Goal: Browse casually

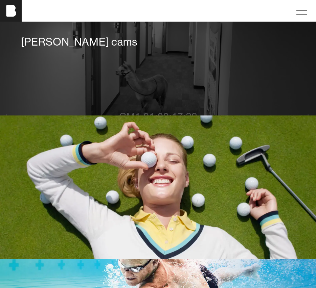
scroll to position [862, 0]
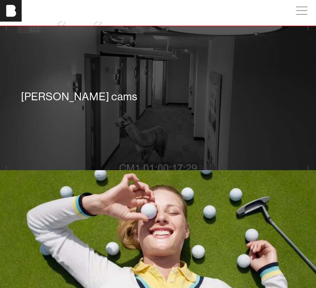
click at [120, 144] on div "[PERSON_NAME] cams" at bounding box center [158, 98] width 316 height 144
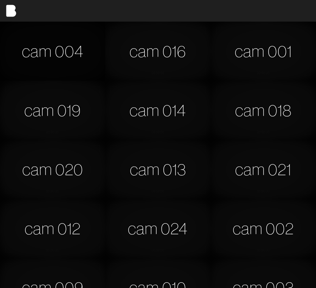
click at [62, 51] on div "cam 004" at bounding box center [52, 51] width 105 height 59
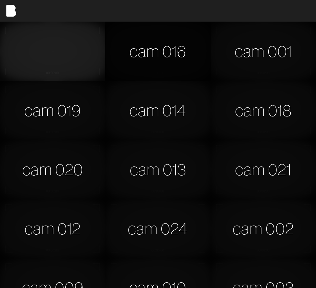
click at [191, 52] on div "cam 016" at bounding box center [157, 51] width 105 height 59
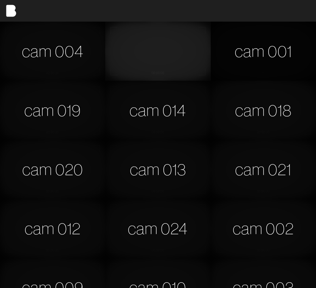
click at [273, 44] on div "cam 001" at bounding box center [263, 51] width 105 height 59
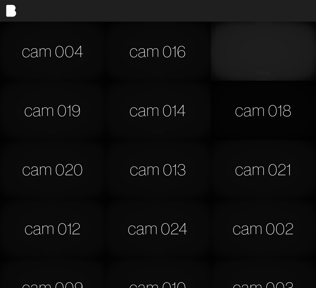
click at [264, 112] on div "cam 018" at bounding box center [263, 110] width 105 height 59
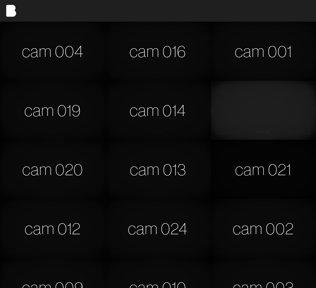
click at [268, 156] on div "cam 021" at bounding box center [263, 169] width 105 height 59
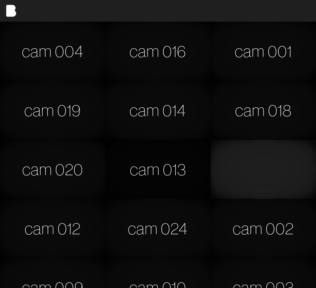
click at [176, 172] on div "cam 013" at bounding box center [157, 169] width 105 height 59
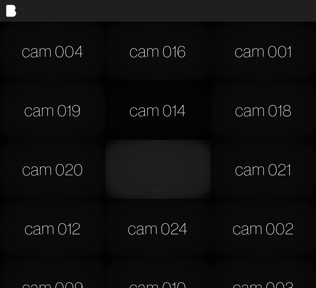
click at [177, 121] on div "cam 014" at bounding box center [157, 110] width 105 height 59
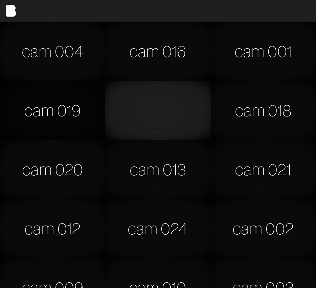
click at [58, 116] on div "cam 019" at bounding box center [52, 110] width 105 height 59
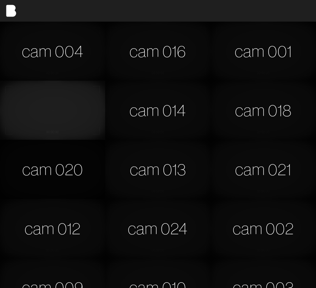
click at [54, 166] on div "cam 020" at bounding box center [52, 169] width 105 height 59
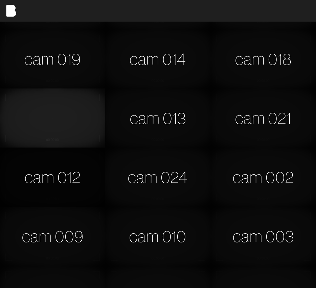
scroll to position [53, 0]
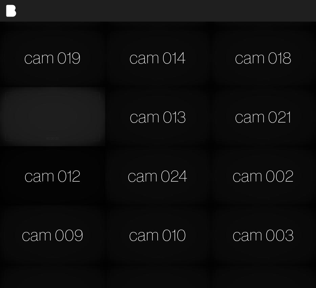
click at [75, 182] on div "cam 012" at bounding box center [52, 175] width 105 height 59
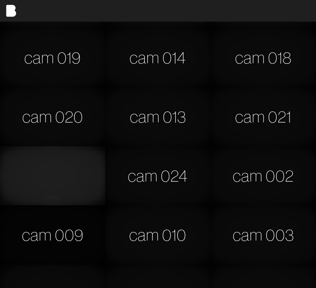
click at [78, 223] on div "cam 009" at bounding box center [52, 234] width 105 height 59
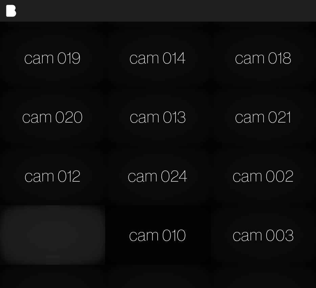
click at [153, 229] on div "cam 010" at bounding box center [157, 234] width 105 height 59
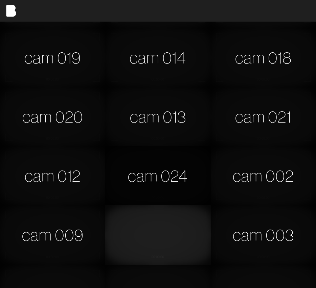
click at [167, 186] on div "cam 024" at bounding box center [157, 175] width 105 height 59
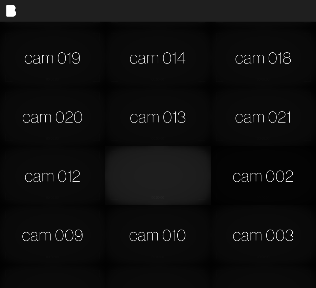
click at [271, 174] on div "cam 002" at bounding box center [263, 175] width 105 height 59
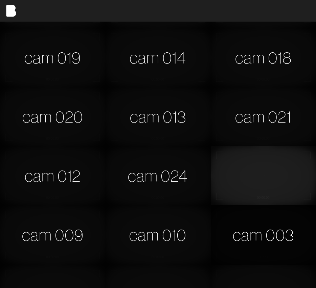
click at [251, 231] on div "cam 003" at bounding box center [263, 234] width 105 height 59
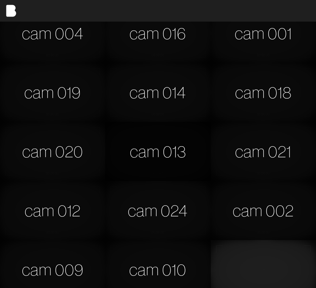
scroll to position [0, 0]
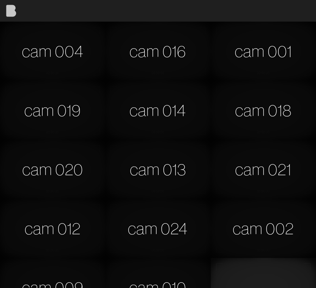
click at [9, 9] on img at bounding box center [11, 11] width 22 height 22
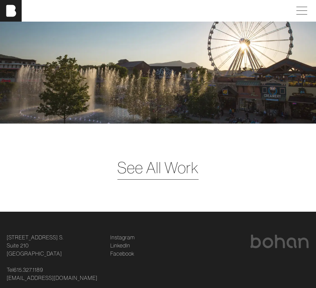
scroll to position [1519, 0]
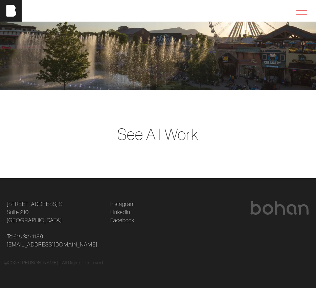
click at [305, 12] on span at bounding box center [300, 11] width 16 height 12
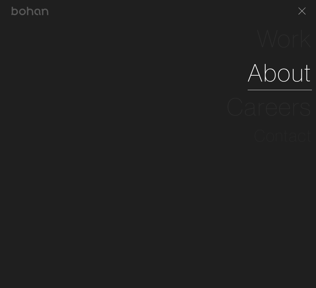
click at [281, 79] on link "About" at bounding box center [279, 73] width 64 height 34
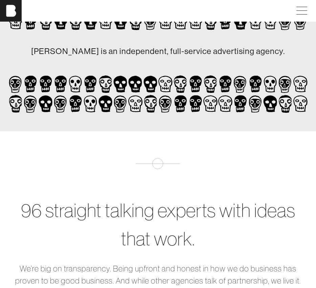
scroll to position [63, 0]
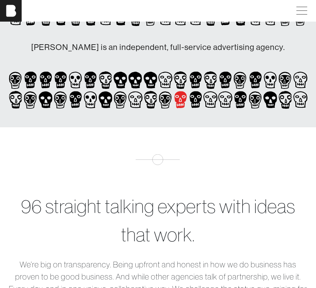
click at [176, 100] on icon at bounding box center [180, 100] width 12 height 17
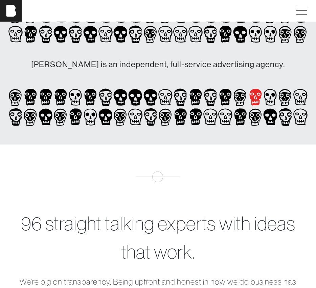
scroll to position [0, 0]
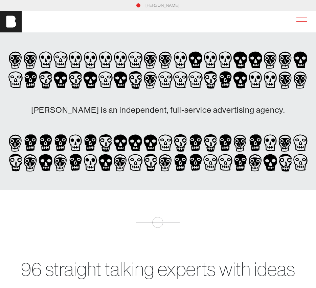
click at [308, 21] on span at bounding box center [300, 22] width 16 height 12
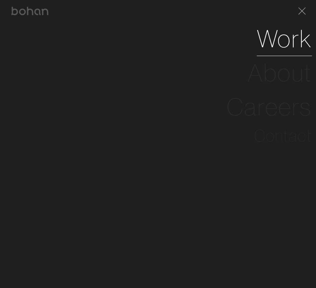
click at [279, 41] on link "Work" at bounding box center [284, 39] width 55 height 34
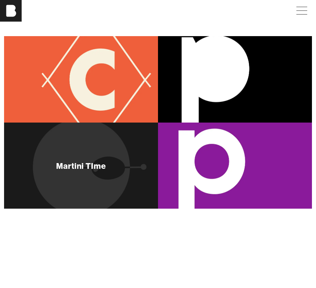
scroll to position [100, 0]
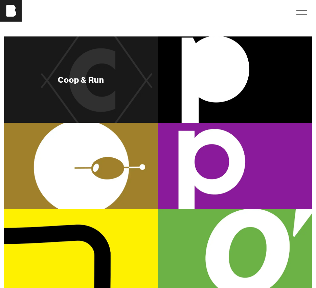
click at [106, 118] on div "Coop & Run" at bounding box center [81, 79] width 154 height 87
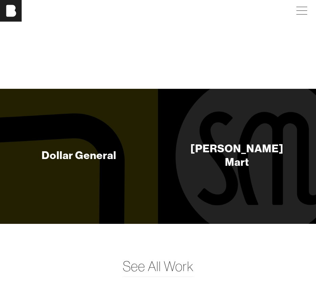
scroll to position [1913, 0]
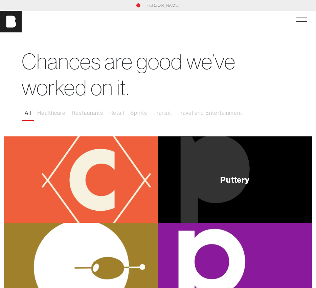
click at [215, 164] on div "Puttery" at bounding box center [235, 180] width 154 height 87
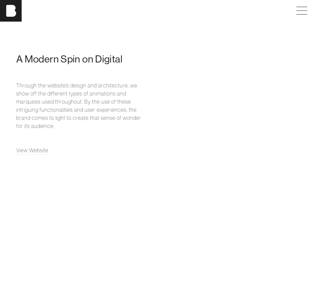
scroll to position [1376, 0]
